Goal: Task Accomplishment & Management: Manage account settings

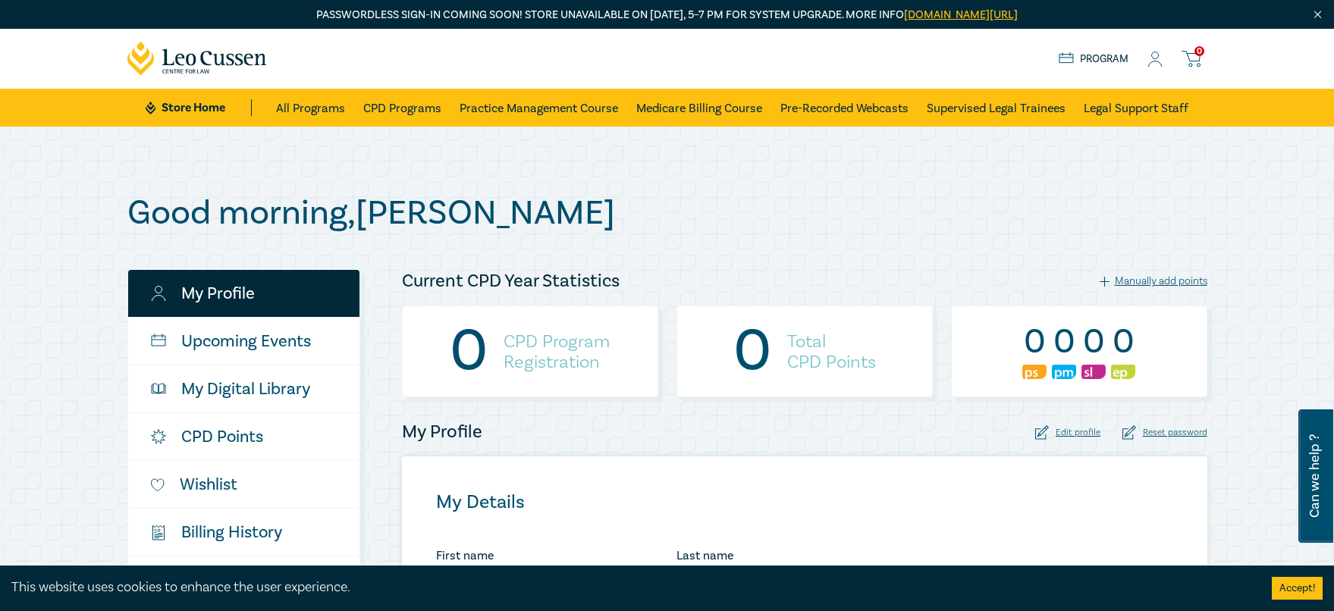
select select "AU"
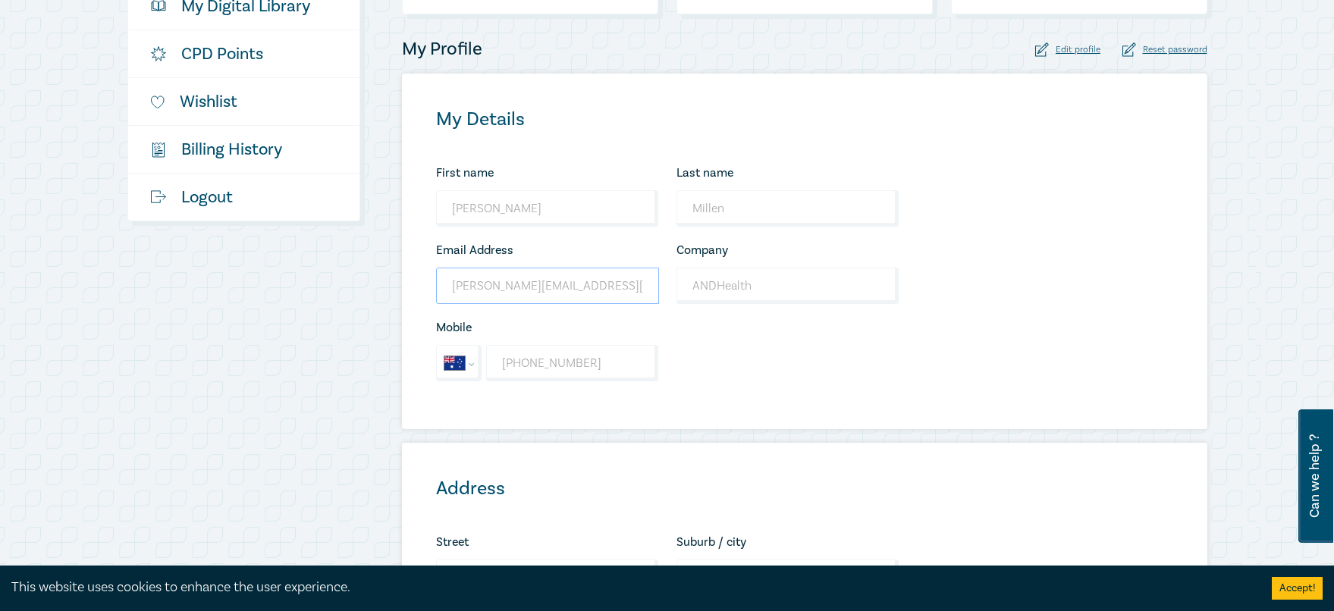
click at [466, 287] on input "[PERSON_NAME][EMAIL_ADDRESS][DOMAIN_NAME]" at bounding box center [547, 286] width 223 height 36
click at [460, 279] on input "[PERSON_NAME][EMAIL_ADDRESS][DOMAIN_NAME]" at bounding box center [547, 286] width 223 height 36
drag, startPoint x: 607, startPoint y: 287, endPoint x: 413, endPoint y: 292, distance: 193.4
click at [413, 292] on div "My Details First name [PERSON_NAME] Looks good! Last name [PERSON_NAME] Looks g…" at bounding box center [804, 252] width 805 height 356
click at [592, 289] on input "[PERSON_NAME][EMAIL_ADDRESS][DOMAIN_NAME]" at bounding box center [547, 286] width 223 height 36
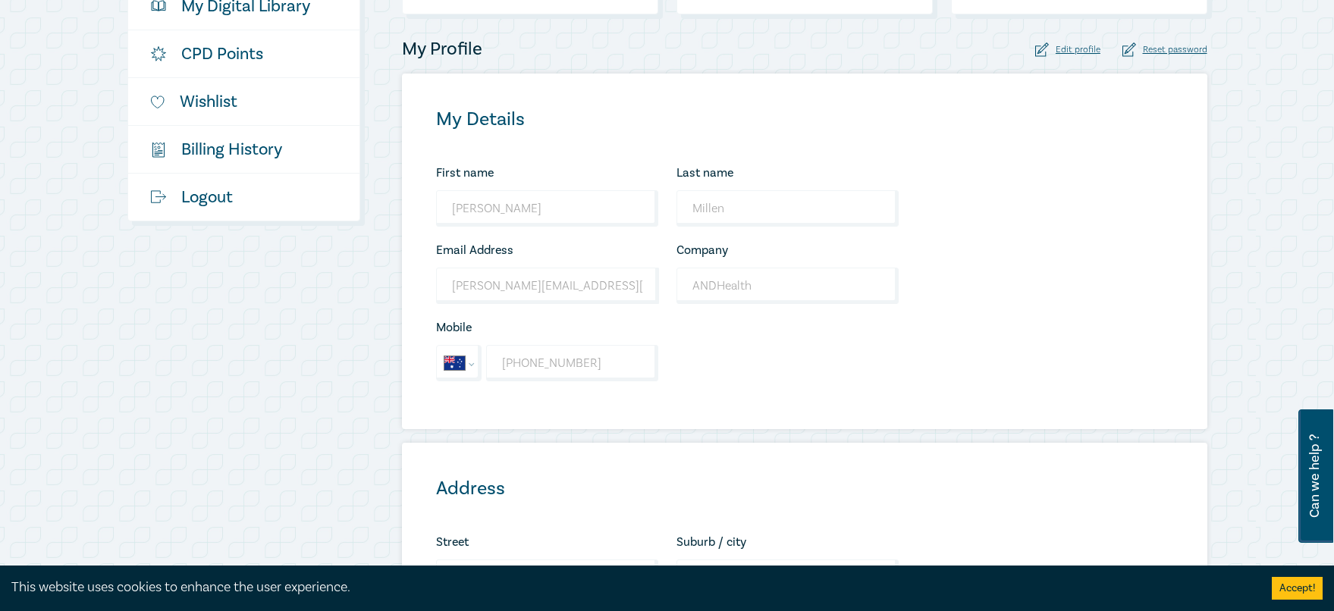
click at [757, 367] on div "First name [PERSON_NAME] Looks good! Last name [PERSON_NAME] Looks good! Email …" at bounding box center [667, 279] width 481 height 232
click at [521, 294] on input "[PERSON_NAME][EMAIL_ADDRESS][DOMAIN_NAME]" at bounding box center [547, 286] width 222 height 36
click at [478, 287] on input "[PERSON_NAME][EMAIL_ADDRESS][DOMAIN_NAME]" at bounding box center [547, 286] width 223 height 36
click at [514, 292] on input "[PERSON_NAME][EMAIL_ADDRESS][DOMAIN_NAME]" at bounding box center [547, 286] width 223 height 36
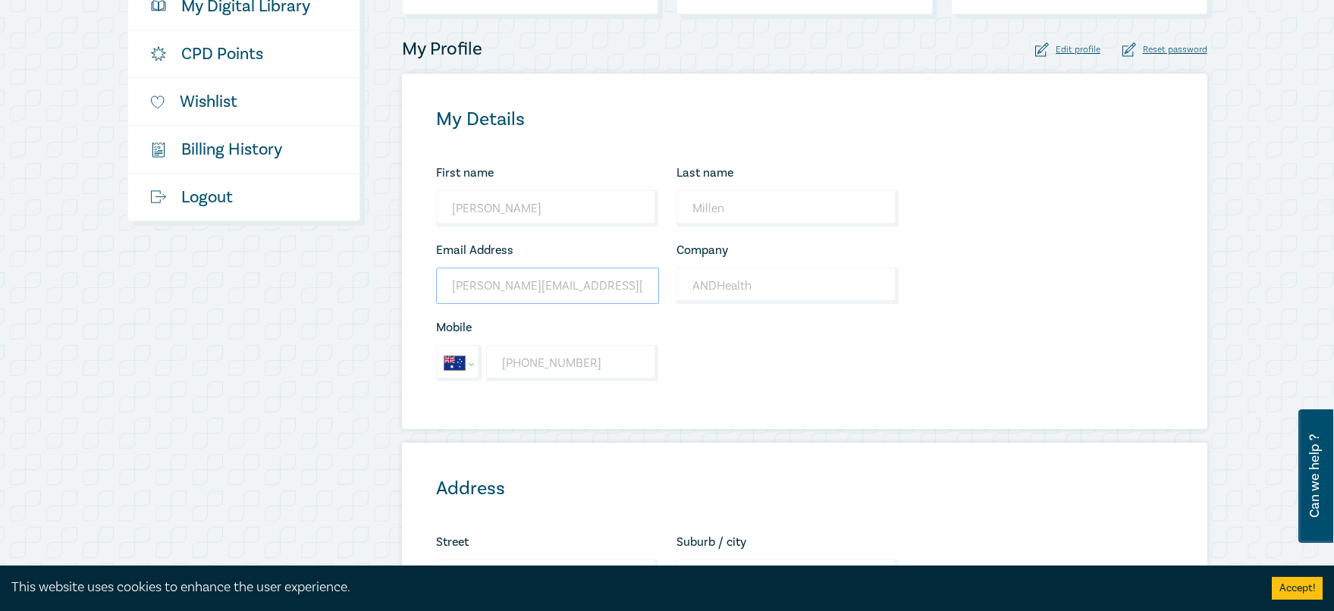
drag, startPoint x: 605, startPoint y: 284, endPoint x: 429, endPoint y: 288, distance: 175.9
click at [429, 288] on div "Email Address [EMAIL_ADDRESS][DOMAIN_NAME] Wrong Email Address." at bounding box center [547, 272] width 240 height 64
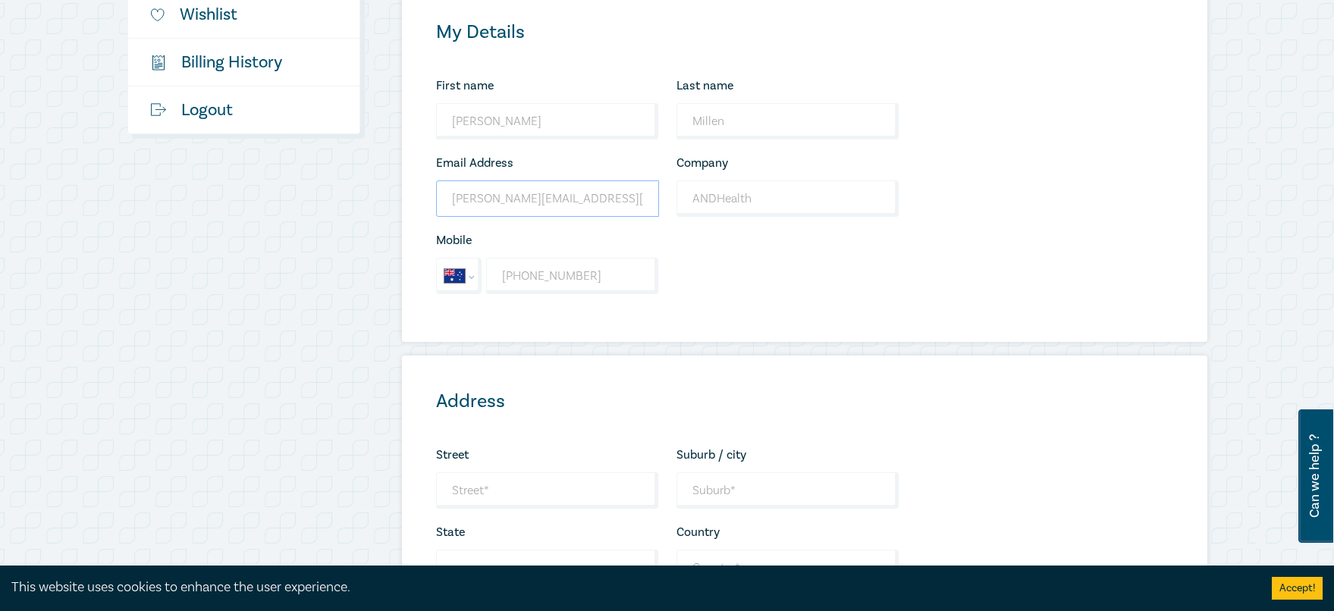
scroll to position [285, 0]
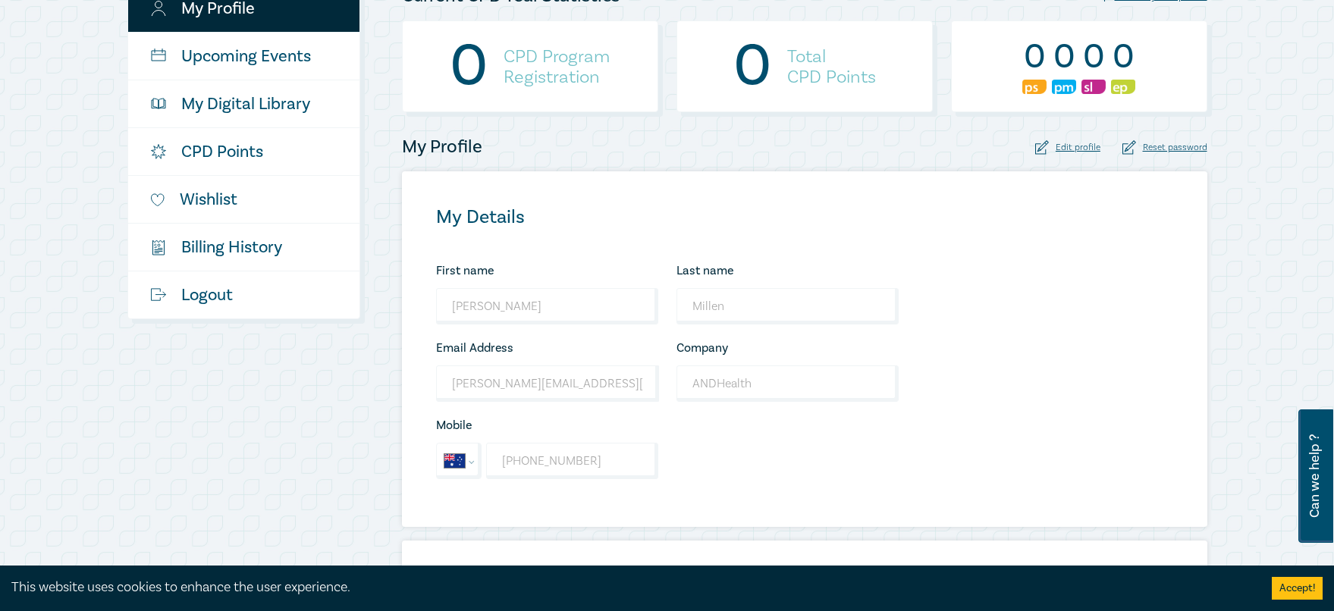
click at [940, 418] on div "My Details First name [PERSON_NAME] Looks good! Last name [PERSON_NAME] Looks g…" at bounding box center [804, 349] width 805 height 356
click at [472, 381] on input "[PERSON_NAME][EMAIL_ADDRESS][DOMAIN_NAME]" at bounding box center [547, 383] width 223 height 36
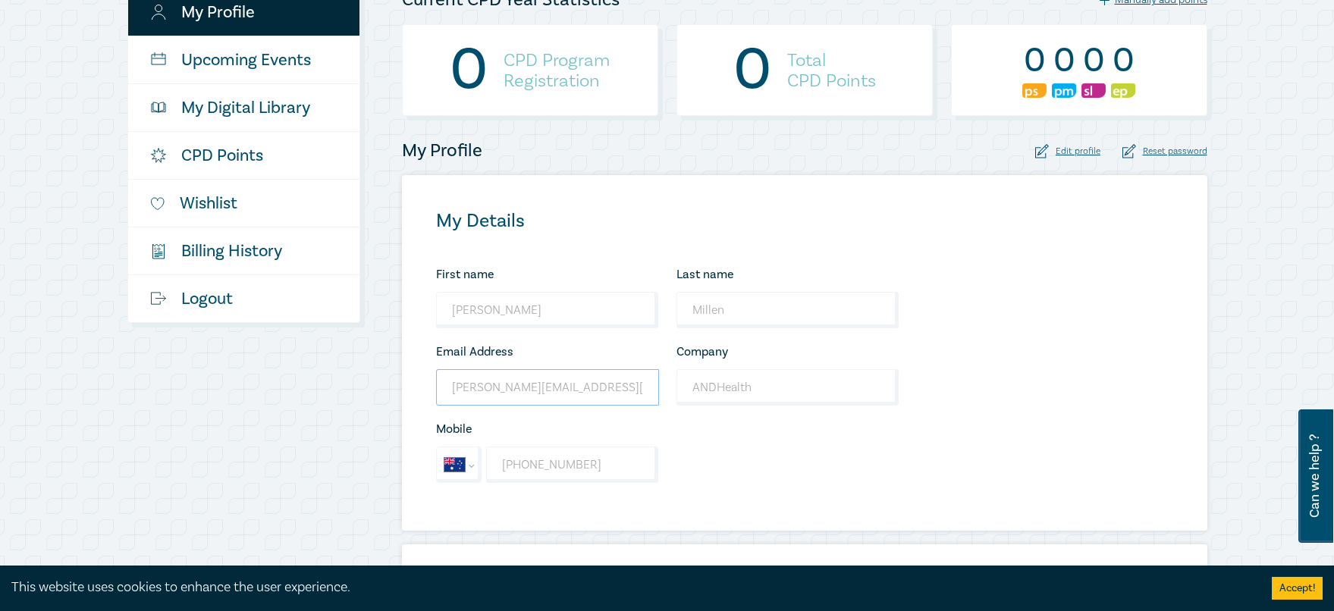
scroll to position [301, 0]
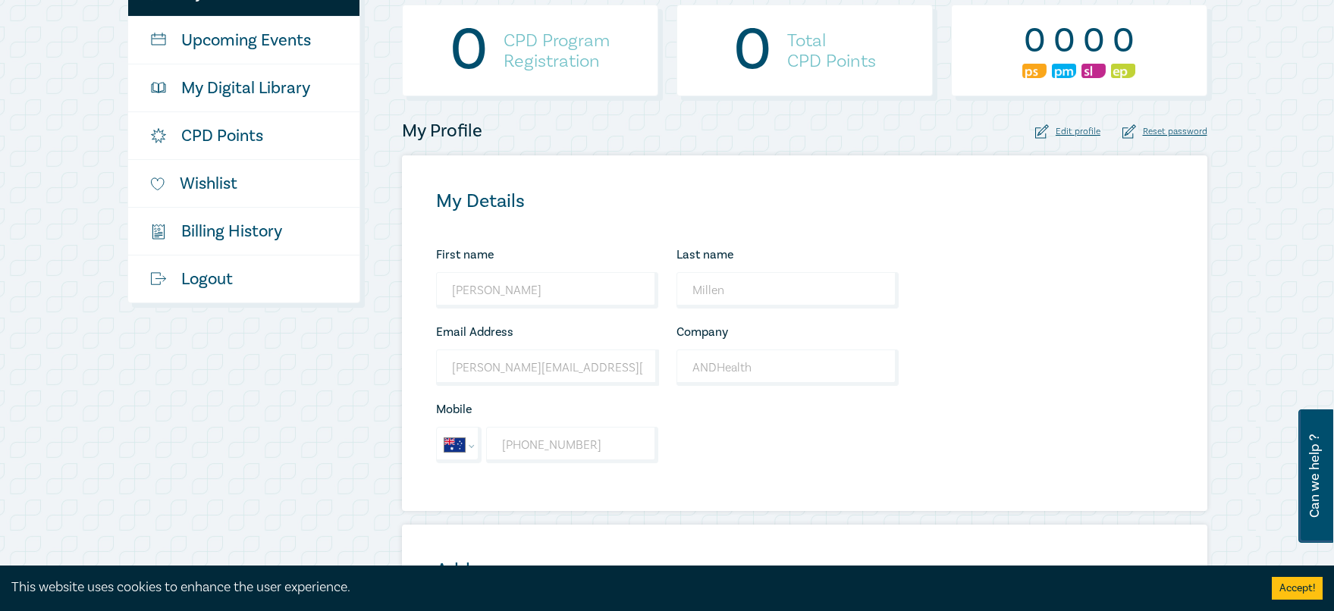
click at [1229, 238] on div "Good morning , [PERSON_NAME] My Profile Upcoming Events My Digital Library CPD …" at bounding box center [667, 420] width 1334 height 1189
click at [1070, 130] on div "Edit profile" at bounding box center [1067, 131] width 65 height 14
